Goal: Answer question/provide support

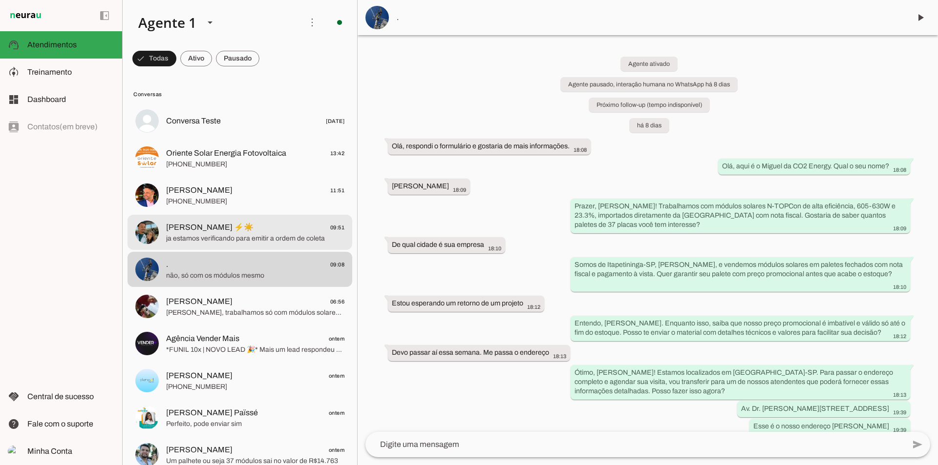
scroll to position [65, 0]
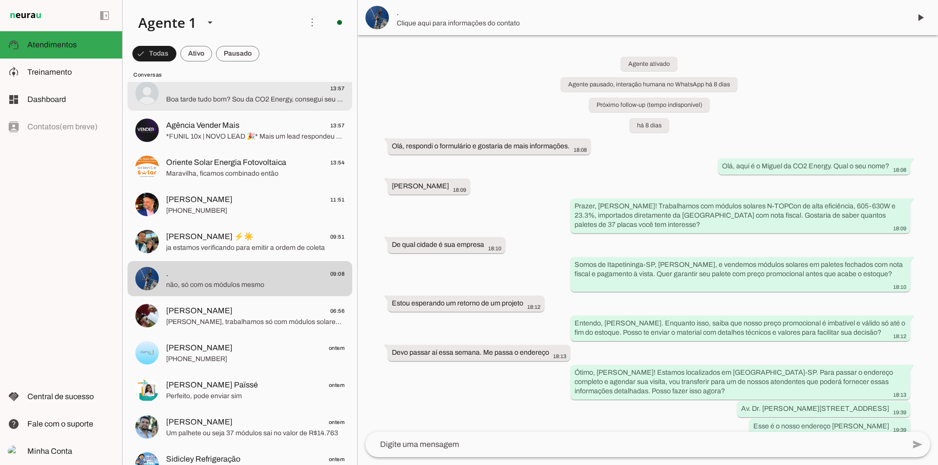
click at [246, 74] on md-item "13:57 Boa tarde tudo bom? Sou da CO2 Energy, consegui seu contato através dos n…" at bounding box center [239, 56] width 225 height 35
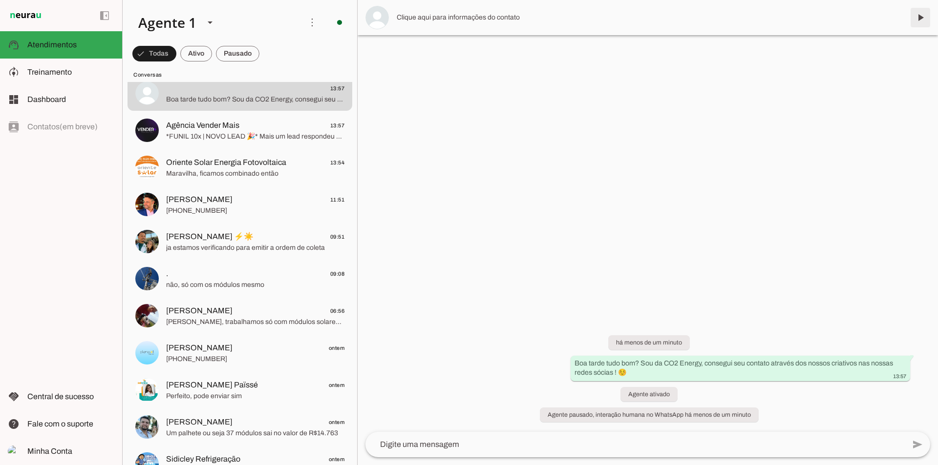
click at [917, 13] on span at bounding box center [919, 17] width 23 height 23
